Goal: Find specific fact: Find specific fact

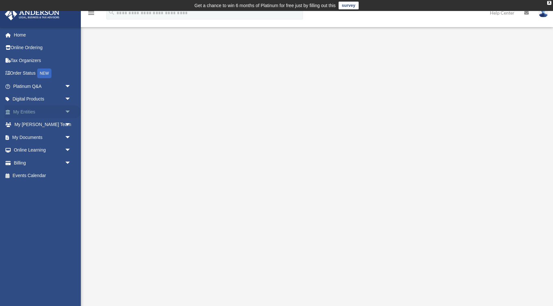
click at [42, 113] on link "My Entities arrow_drop_down" at bounding box center [43, 111] width 76 height 13
click at [68, 112] on span "arrow_drop_down" at bounding box center [71, 111] width 13 height 13
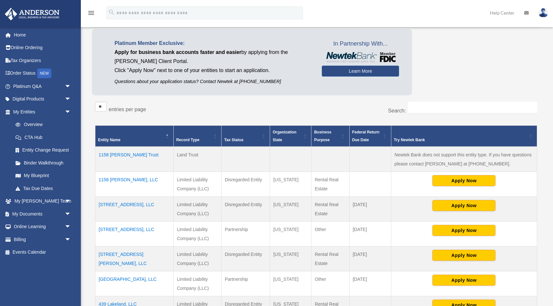
scroll to position [65, 0]
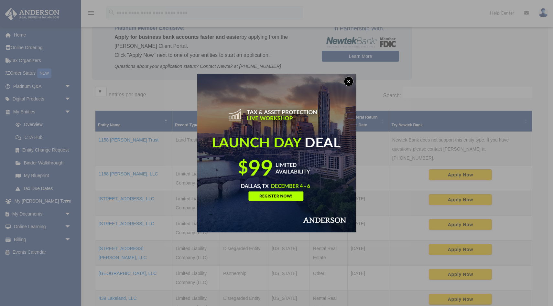
click at [350, 81] on button "x" at bounding box center [349, 82] width 10 height 10
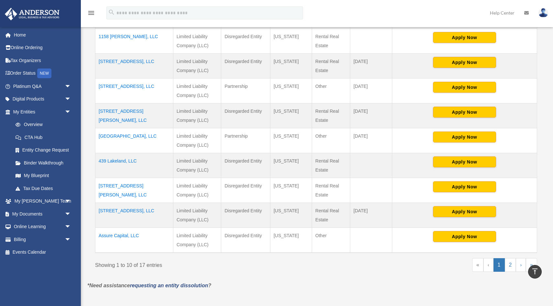
scroll to position [202, 0]
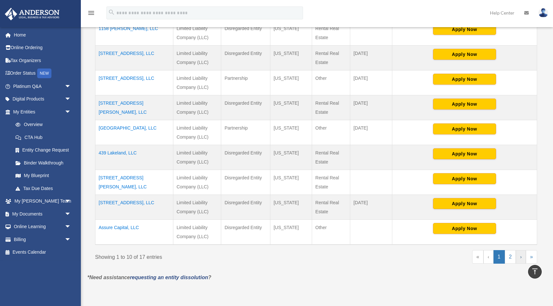
click at [523, 260] on link "›" at bounding box center [521, 257] width 10 height 14
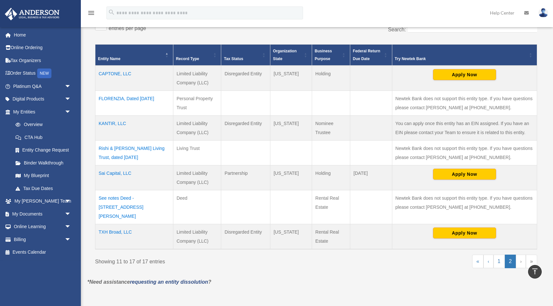
scroll to position [130, 0]
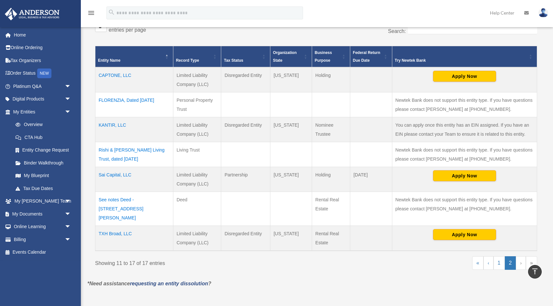
click at [119, 76] on td "CAPTONE, LLC" at bounding box center [134, 79] width 78 height 25
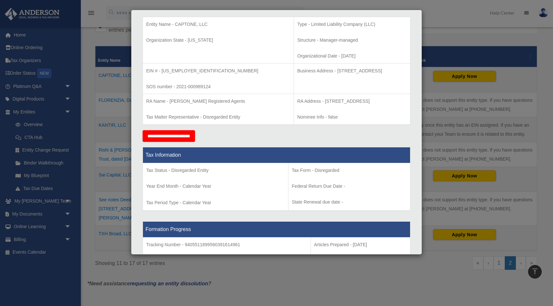
scroll to position [125, 0]
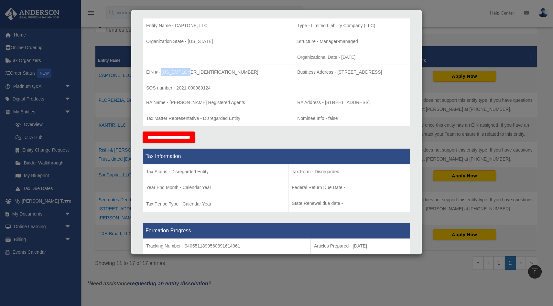
drag, startPoint x: 162, startPoint y: 72, endPoint x: 187, endPoint y: 73, distance: 25.3
click at [188, 73] on p "EIN # - 86-2674659" at bounding box center [218, 72] width 144 height 8
copy p "86-2674659"
